Goal: Task Accomplishment & Management: Manage account settings

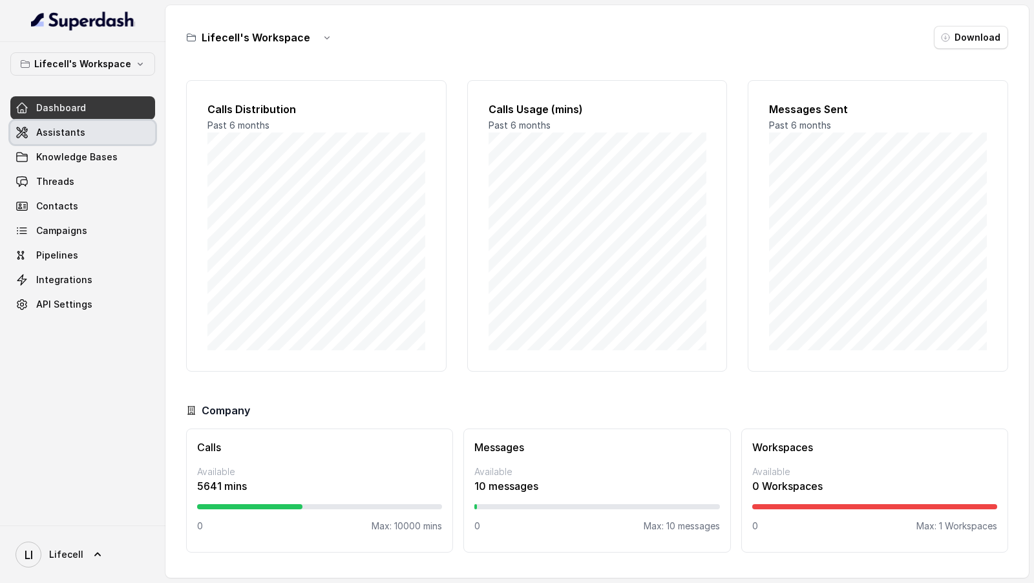
click at [47, 129] on span "Assistants" at bounding box center [60, 132] width 49 height 13
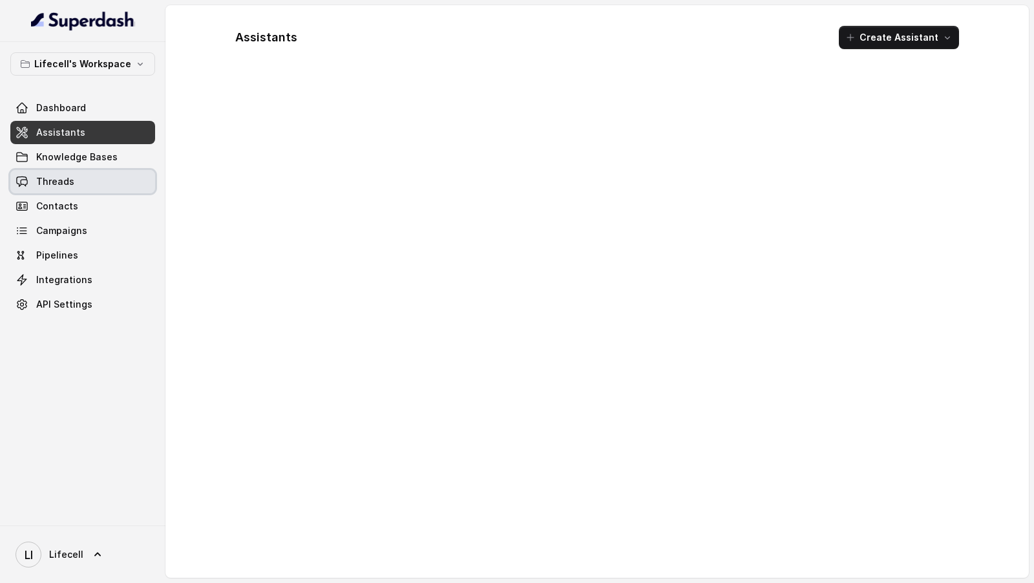
click at [76, 184] on link "Threads" at bounding box center [82, 181] width 145 height 23
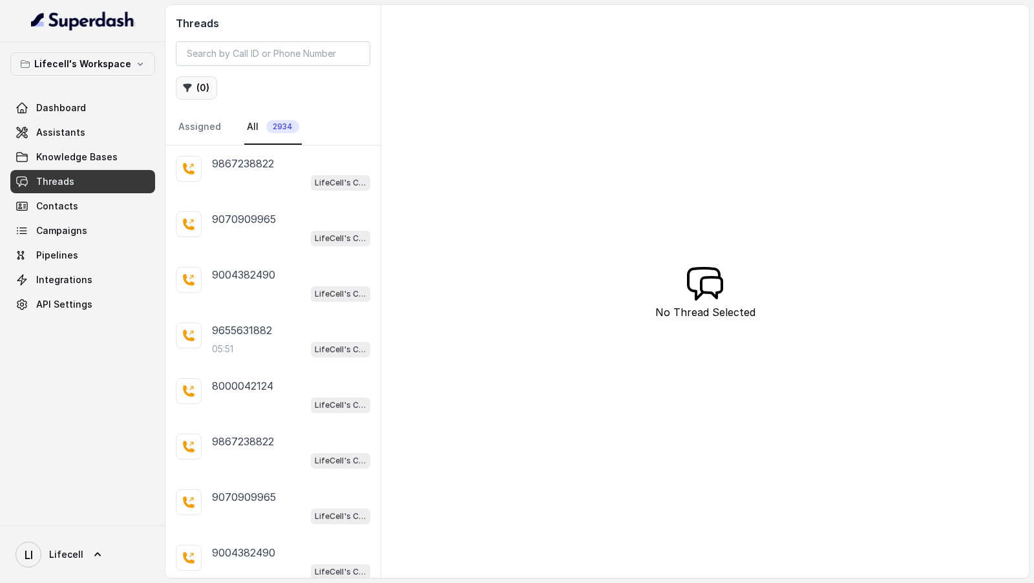
click at [200, 90] on button "( 0 )" at bounding box center [196, 87] width 41 height 23
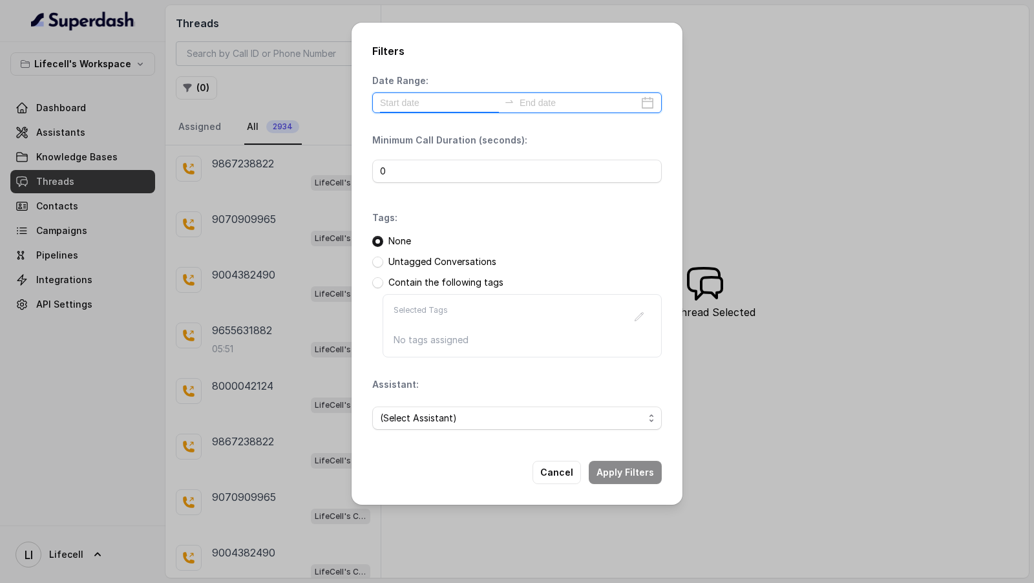
click at [419, 102] on input at bounding box center [439, 103] width 119 height 14
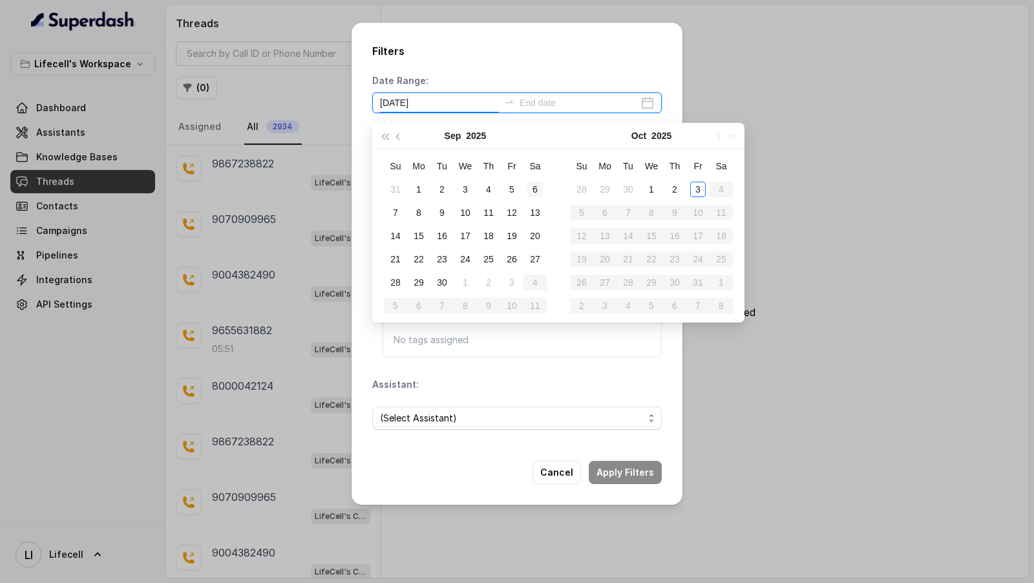
type input "[DATE]"
click at [467, 209] on div "10" at bounding box center [466, 213] width 16 height 16
type input "[DATE]"
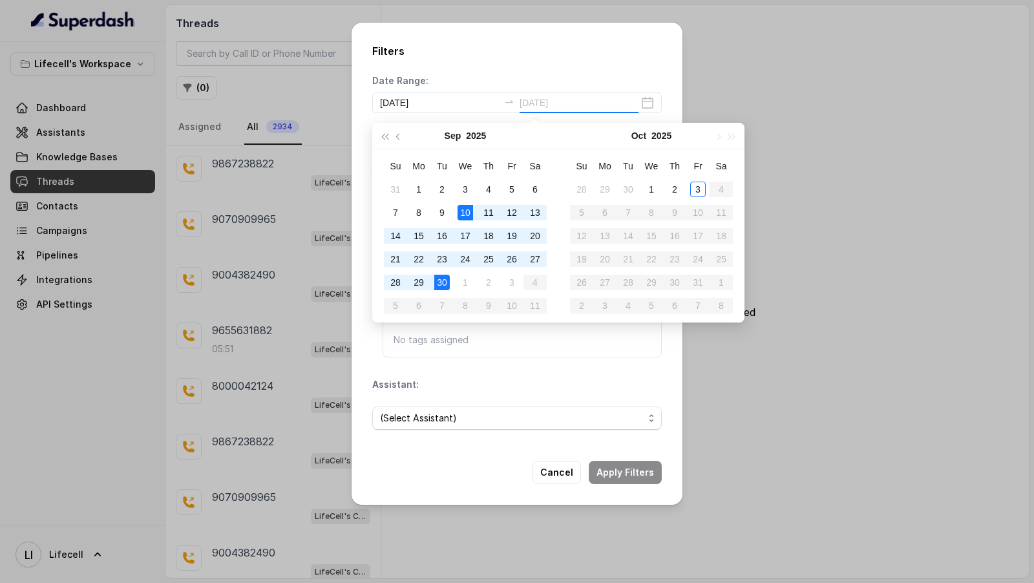
click at [443, 282] on div "30" at bounding box center [442, 283] width 16 height 16
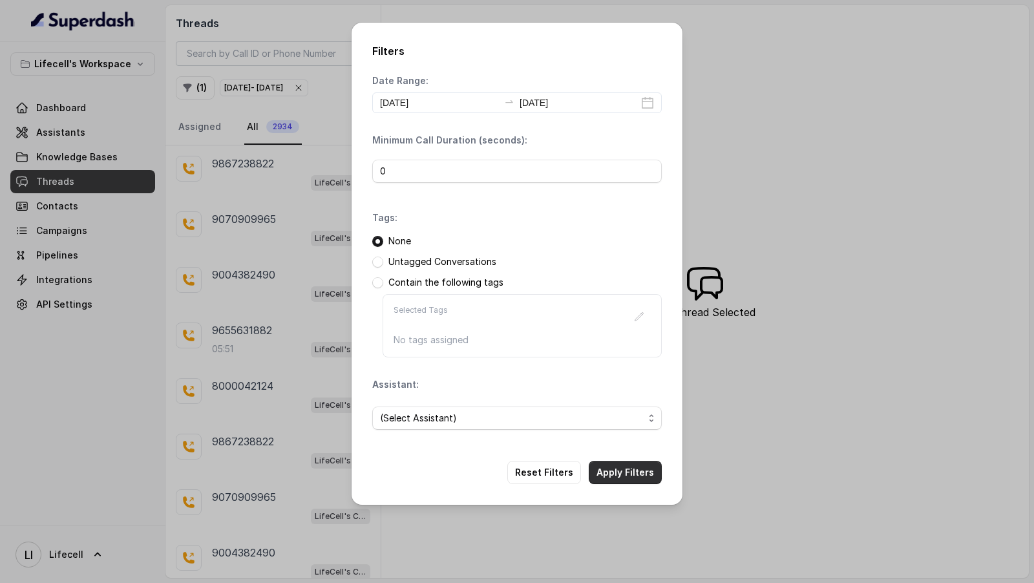
click at [649, 467] on button "Apply Filters" at bounding box center [625, 472] width 73 height 23
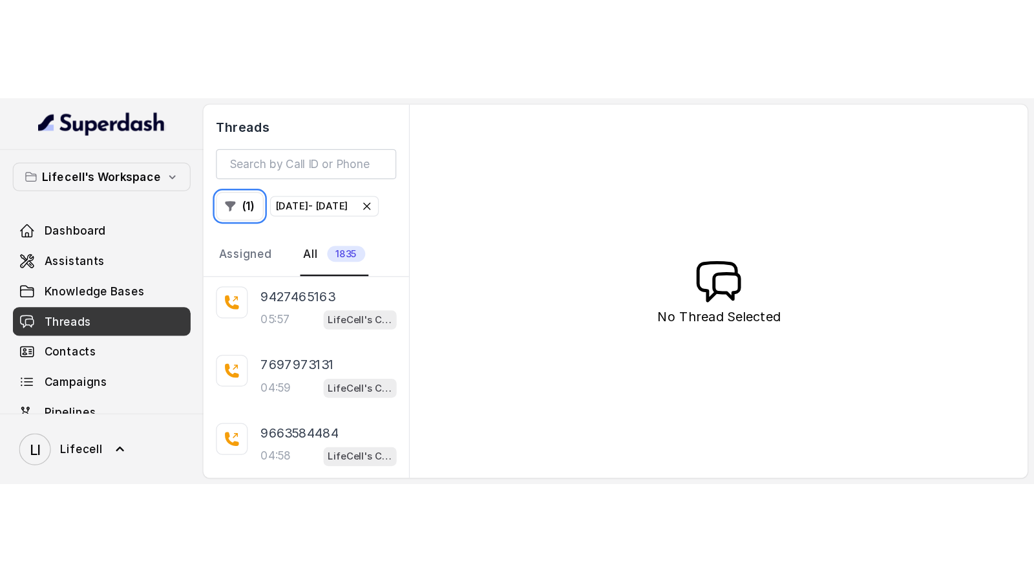
scroll to position [1448, 0]
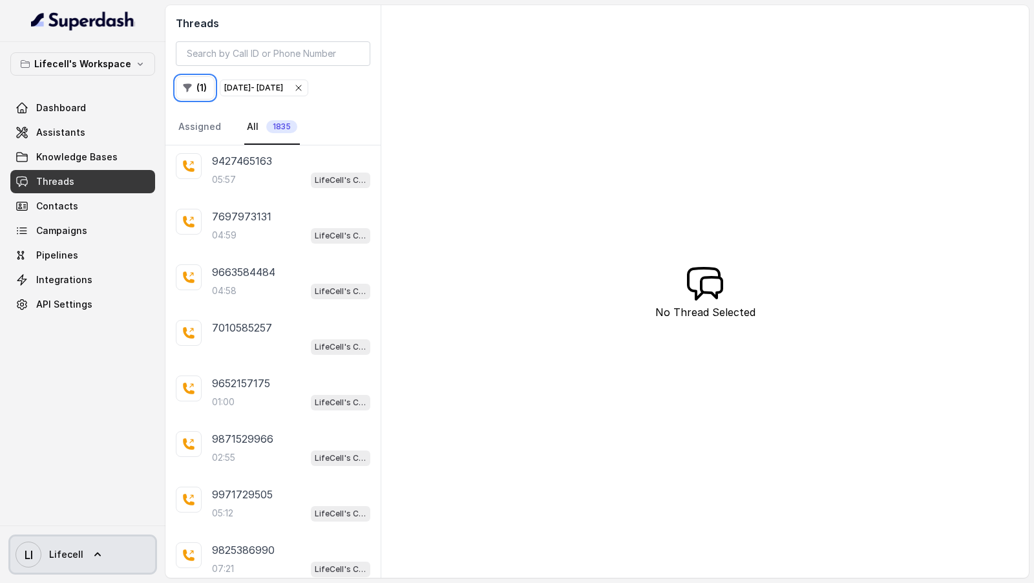
click at [69, 555] on span "Lifecell" at bounding box center [66, 554] width 34 height 13
click at [312, 397] on div "Lifecell's Workspace Dashboard Assistants Knowledge Bases Threads Contacts Camp…" at bounding box center [517, 291] width 1034 height 583
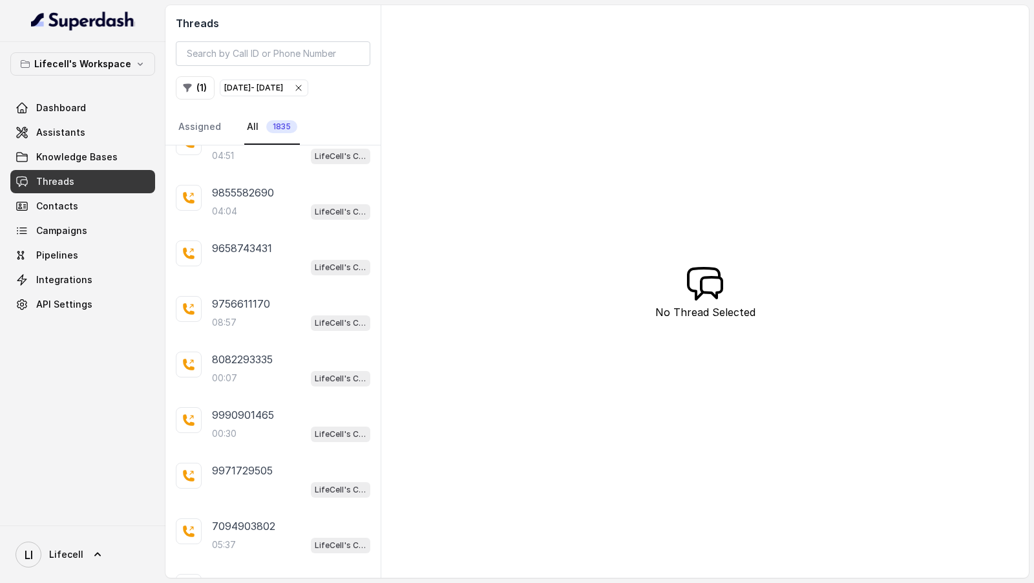
scroll to position [4580, 0]
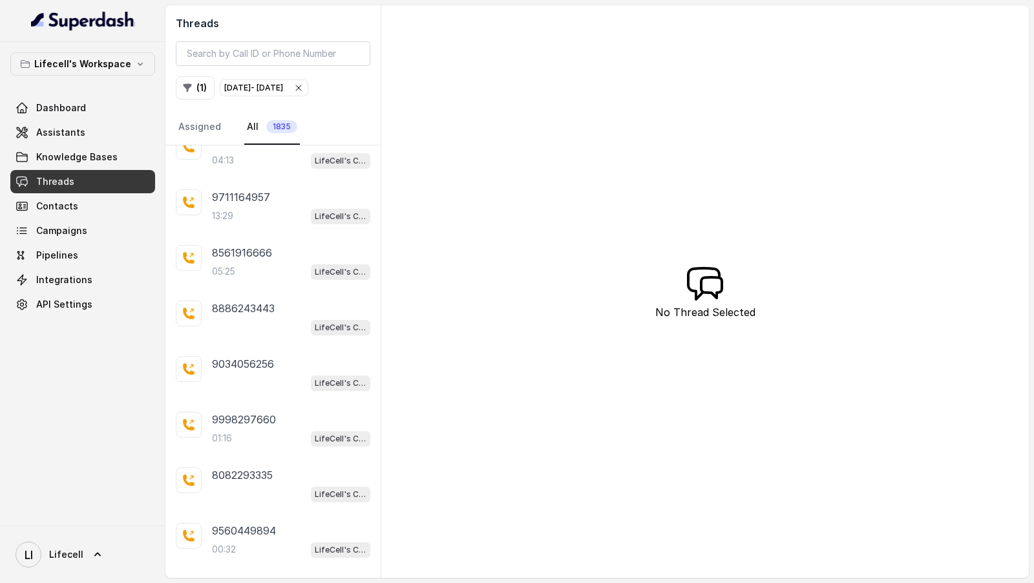
click at [312, 431] on span "LifeCell's Call Assistant" at bounding box center [340, 439] width 59 height 16
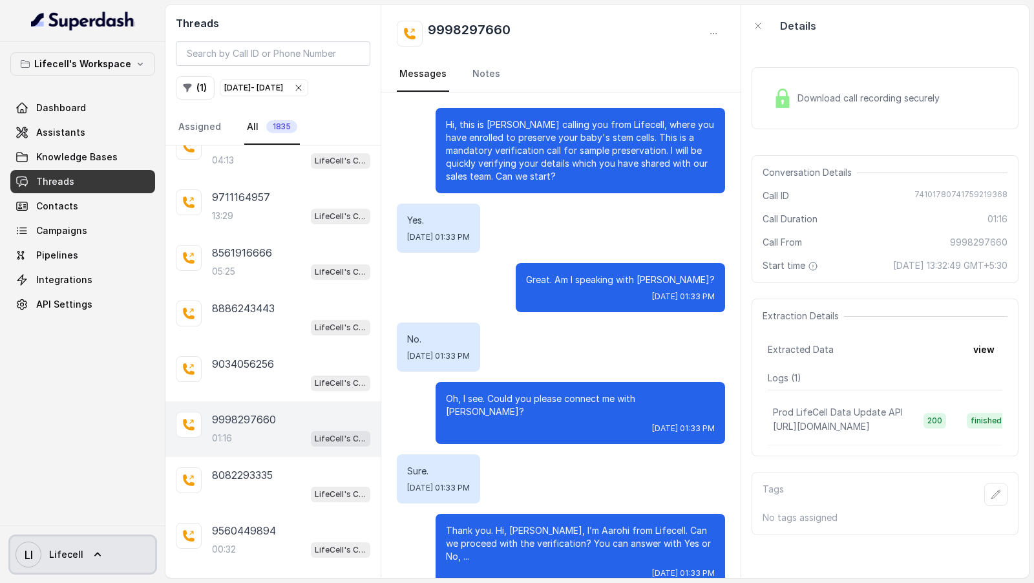
click at [48, 564] on span "LI Lifecell" at bounding box center [50, 555] width 68 height 26
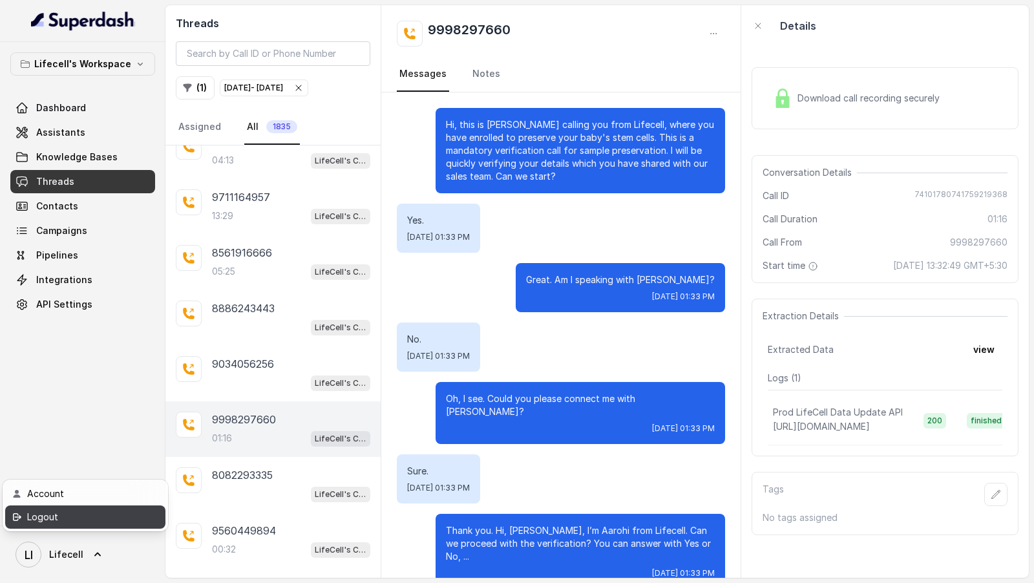
click at [91, 515] on div "Logout" at bounding box center [82, 517] width 110 height 16
